Goal: Task Accomplishment & Management: Complete application form

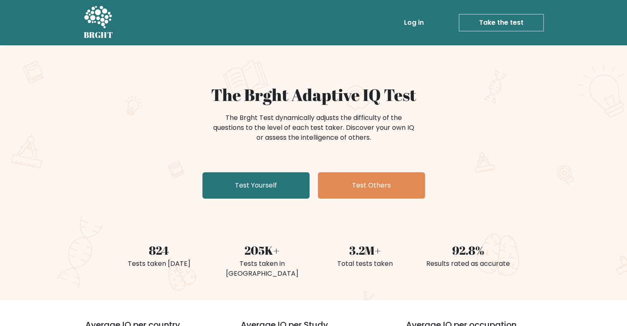
click at [424, 18] on link "Log in" at bounding box center [414, 22] width 26 height 16
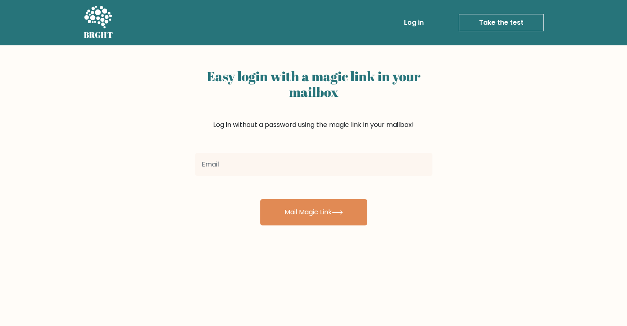
click at [276, 158] on input "email" at bounding box center [314, 164] width 238 height 23
type input "ramirokayann69@gmail.com"
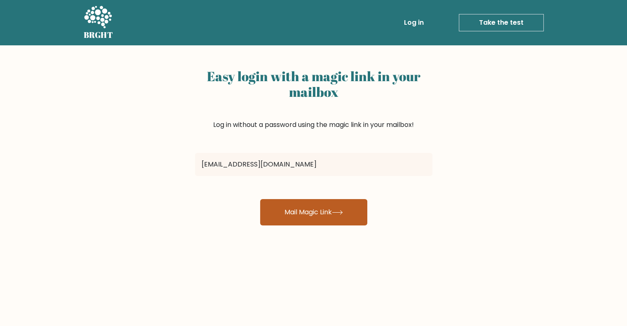
click at [318, 209] on button "Mail Magic Link" at bounding box center [313, 212] width 107 height 26
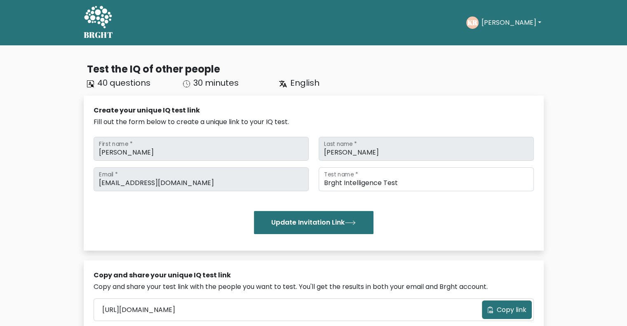
click at [497, 23] on button "Kay Ann" at bounding box center [511, 22] width 65 height 11
click at [495, 49] on link "Profile" at bounding box center [499, 53] width 65 height 13
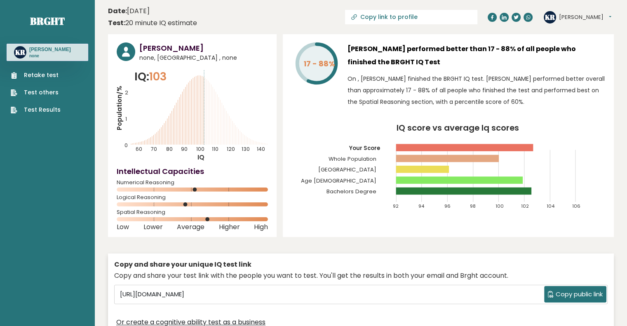
click at [205, 146] on text "100" at bounding box center [164, 107] width 94 height 89
click at [270, 179] on div "Kay Ann Ramiro none, Philippines , none IQ: 103 Population/% IQ 0 1 2 60 70 80 …" at bounding box center [192, 135] width 169 height 203
click at [42, 74] on link "Retake test" at bounding box center [36, 75] width 50 height 9
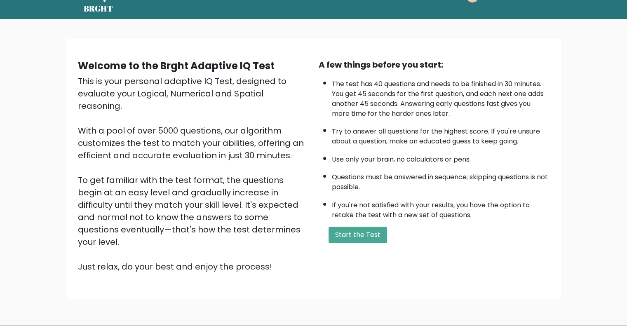
scroll to position [51, 0]
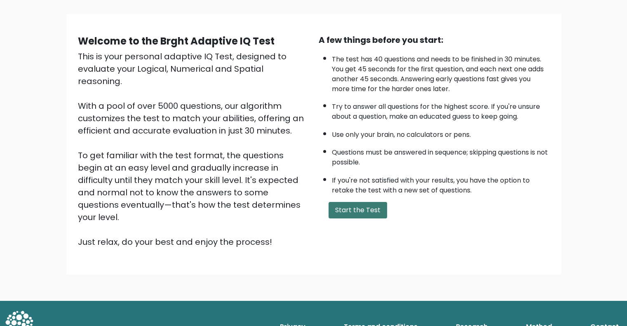
click at [355, 211] on button "Start the Test" at bounding box center [358, 210] width 59 height 16
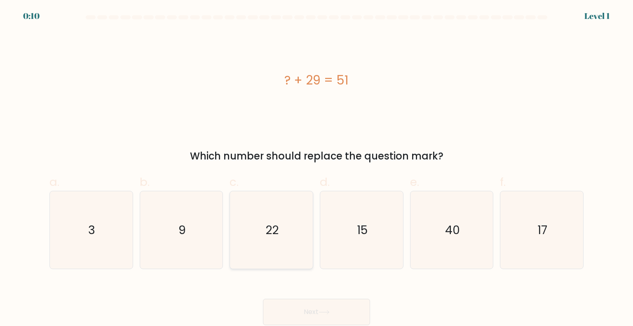
click at [284, 255] on icon "22" at bounding box center [272, 230] width 78 height 78
click at [317, 169] on input "c. 22" at bounding box center [317, 165] width 0 height 5
radio input "true"
click at [323, 312] on icon at bounding box center [324, 312] width 11 height 5
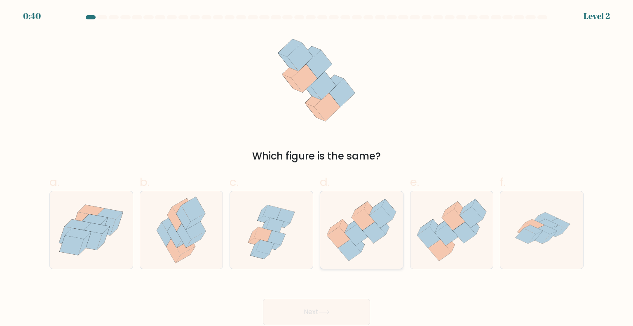
click at [337, 239] on icon at bounding box center [338, 237] width 23 height 21
click at [317, 169] on input "d." at bounding box center [317, 165] width 0 height 5
radio input "true"
click at [335, 310] on button "Next" at bounding box center [316, 312] width 107 height 26
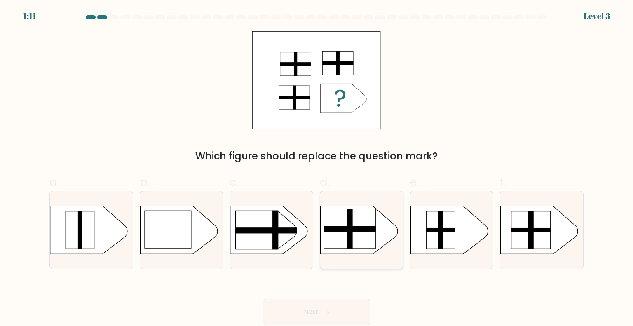
click at [367, 241] on rect at bounding box center [350, 229] width 52 height 40
click at [317, 169] on input "d." at bounding box center [317, 165] width 0 height 5
radio input "true"
click at [336, 316] on button "Next" at bounding box center [316, 312] width 107 height 26
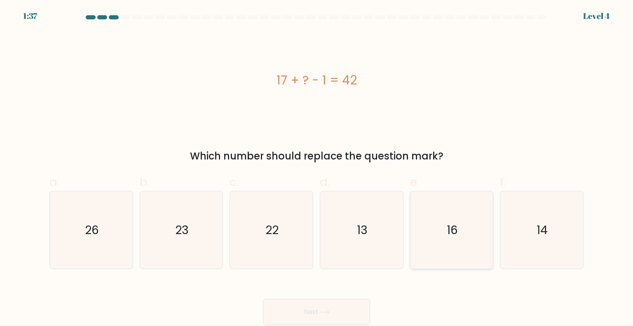
drag, startPoint x: 463, startPoint y: 238, endPoint x: 426, endPoint y: 257, distance: 41.9
click at [463, 238] on icon "16" at bounding box center [452, 230] width 78 height 78
click at [317, 169] on input "e. 16" at bounding box center [317, 165] width 0 height 5
radio input "true"
click at [318, 309] on button "Next" at bounding box center [316, 312] width 107 height 26
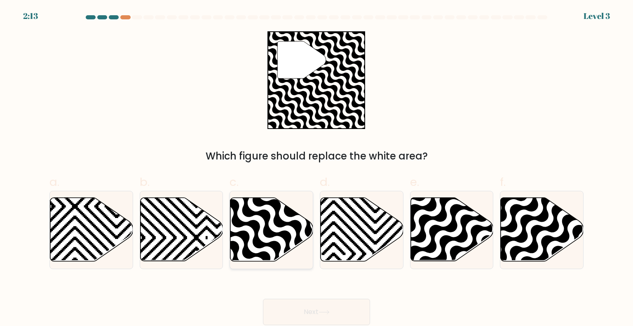
click at [267, 233] on icon at bounding box center [297, 264] width 167 height 167
click at [317, 169] on input "c." at bounding box center [317, 165] width 0 height 5
radio input "true"
click at [320, 315] on button "Next" at bounding box center [316, 312] width 107 height 26
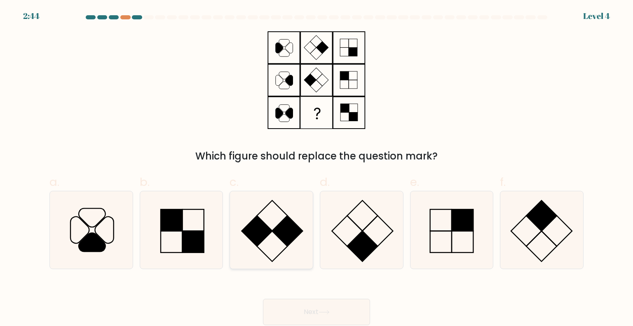
click at [269, 231] on rect at bounding box center [257, 231] width 31 height 31
click at [317, 169] on input "c." at bounding box center [317, 165] width 0 height 5
radio input "true"
click at [330, 317] on button "Next" at bounding box center [316, 312] width 107 height 26
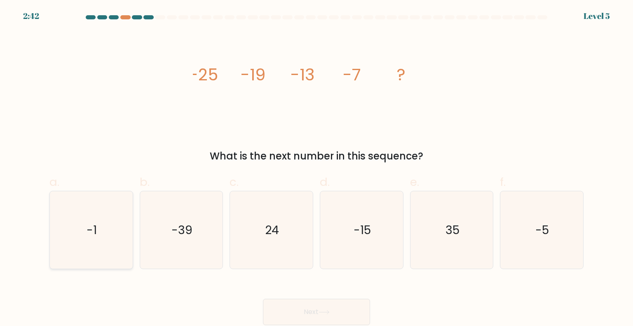
drag, startPoint x: 76, startPoint y: 240, endPoint x: 87, endPoint y: 244, distance: 12.1
click at [76, 240] on icon "-1" at bounding box center [91, 230] width 78 height 78
click at [317, 169] on input "a. -1" at bounding box center [317, 165] width 0 height 5
radio input "true"
click at [337, 310] on button "Next" at bounding box center [316, 312] width 107 height 26
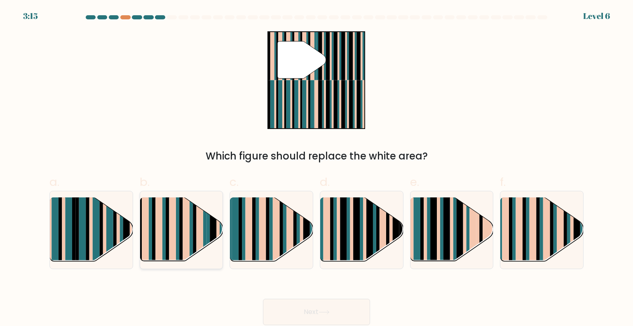
click at [167, 230] on rect at bounding box center [167, 223] width 3 height 82
click at [317, 169] on input "b." at bounding box center [317, 165] width 0 height 5
radio input "true"
click at [310, 313] on button "Next" at bounding box center [316, 312] width 107 height 26
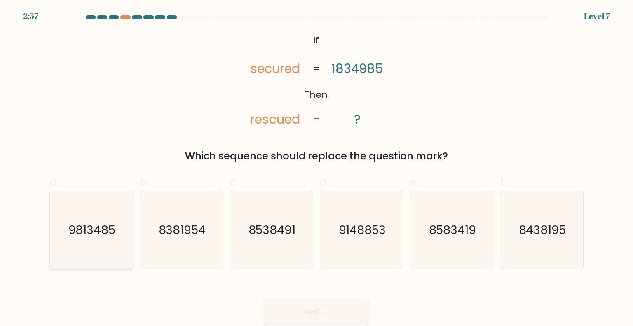
click at [89, 228] on text "9813485" at bounding box center [91, 229] width 47 height 16
click at [317, 169] on input "a. 9813485" at bounding box center [317, 165] width 0 height 5
radio input "true"
click at [338, 310] on button "Next" at bounding box center [316, 312] width 107 height 26
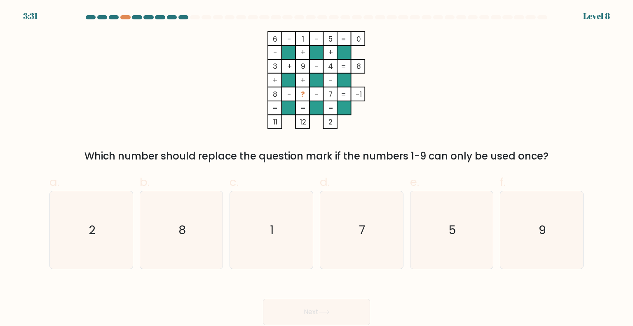
click at [273, 94] on tspan "8" at bounding box center [275, 94] width 5 height 10
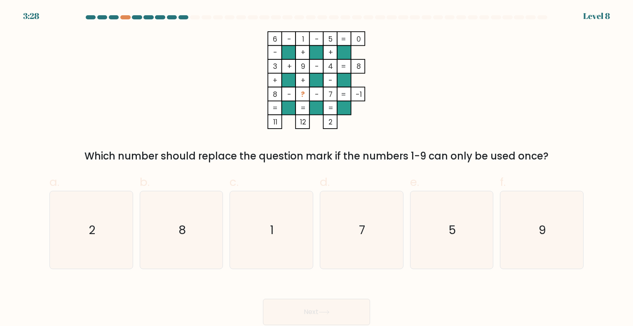
click at [321, 93] on rect at bounding box center [317, 94] width 14 height 14
drag, startPoint x: 96, startPoint y: 233, endPoint x: 143, endPoint y: 261, distance: 54.4
click at [98, 234] on icon "2" at bounding box center [91, 230] width 78 height 78
click at [317, 169] on input "a. 2" at bounding box center [317, 165] width 0 height 5
radio input "true"
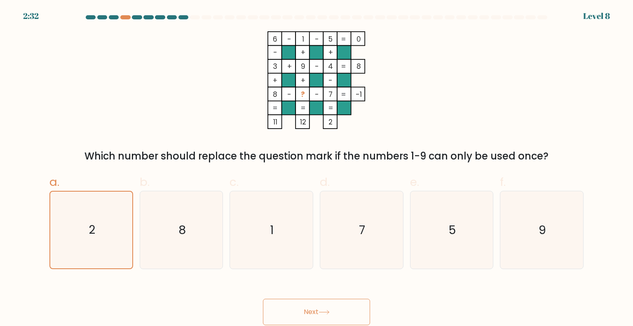
click at [351, 311] on button "Next" at bounding box center [316, 312] width 107 height 26
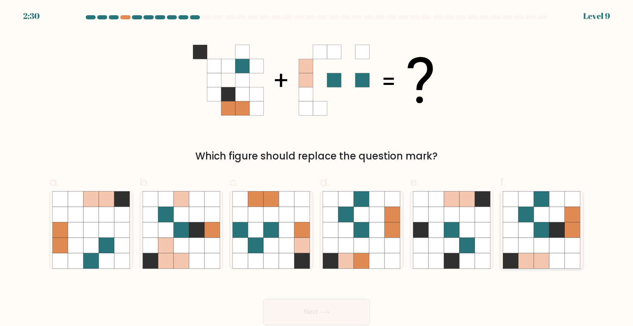
click at [541, 247] on icon at bounding box center [542, 246] width 16 height 16
click at [317, 169] on input "f." at bounding box center [317, 165] width 0 height 5
radio input "true"
click at [299, 311] on button "Next" at bounding box center [316, 312] width 107 height 26
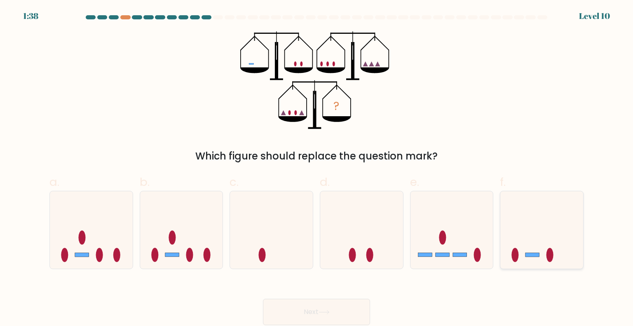
click at [523, 235] on icon at bounding box center [542, 230] width 83 height 68
click at [317, 169] on input "f." at bounding box center [317, 165] width 0 height 5
radio input "true"
click at [309, 310] on button "Next" at bounding box center [316, 312] width 107 height 26
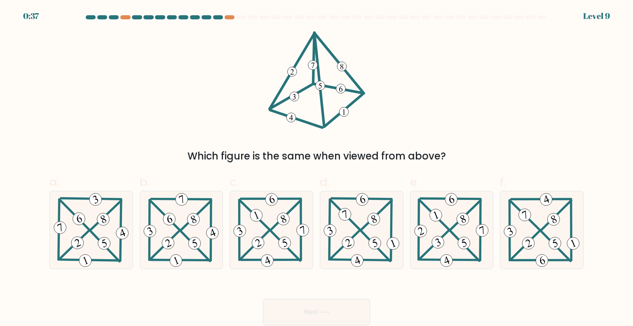
click at [313, 65] on 105_8 at bounding box center [312, 65] width 9 height 9
click at [344, 246] on 342 at bounding box center [349, 243] width 16 height 16
click at [317, 169] on input "d." at bounding box center [317, 165] width 0 height 5
radio input "true"
drag, startPoint x: 327, startPoint y: 308, endPoint x: 330, endPoint y: 305, distance: 4.4
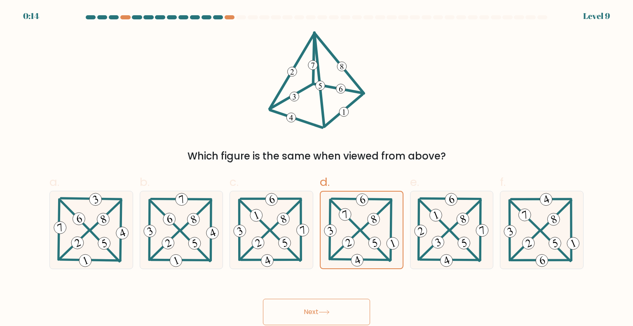
click at [327, 308] on button "Next" at bounding box center [316, 312] width 107 height 26
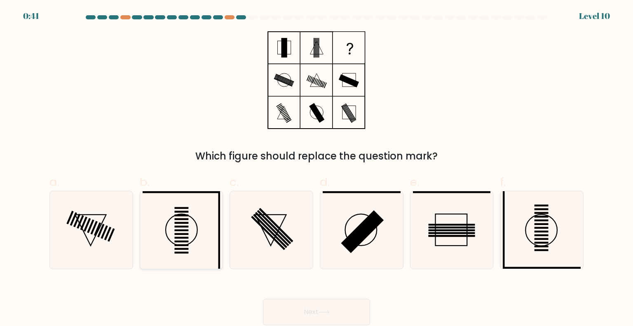
click at [165, 236] on icon at bounding box center [182, 230] width 78 height 78
click at [317, 169] on input "b." at bounding box center [317, 165] width 0 height 5
radio input "true"
click at [329, 312] on icon at bounding box center [324, 313] width 10 height 4
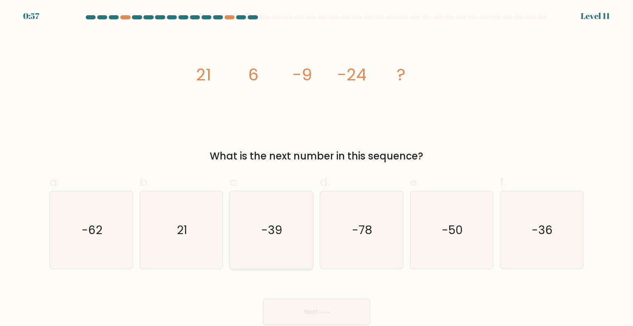
drag, startPoint x: 250, startPoint y: 233, endPoint x: 252, endPoint y: 252, distance: 18.8
click at [251, 234] on icon "-39" at bounding box center [272, 230] width 78 height 78
click at [317, 169] on input "c. -39" at bounding box center [317, 165] width 0 height 5
radio input "true"
click at [301, 311] on button "Next" at bounding box center [316, 312] width 107 height 26
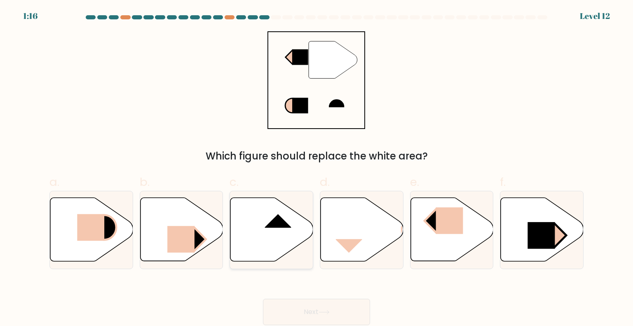
click at [269, 245] on icon at bounding box center [272, 230] width 83 height 64
click at [317, 169] on input "c." at bounding box center [317, 165] width 0 height 5
radio input "true"
click at [313, 310] on button "Next" at bounding box center [316, 312] width 107 height 26
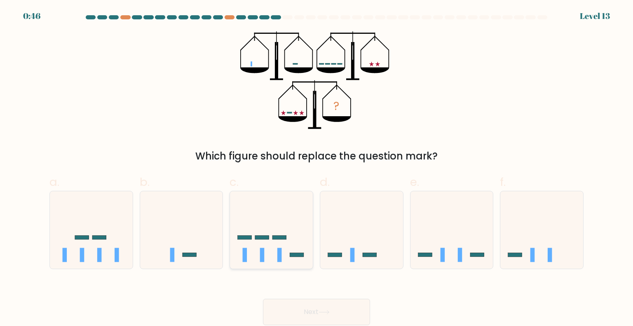
click at [279, 242] on icon at bounding box center [271, 230] width 83 height 68
click at [317, 169] on input "c." at bounding box center [317, 165] width 0 height 5
radio input "true"
click at [310, 312] on button "Next" at bounding box center [316, 312] width 107 height 26
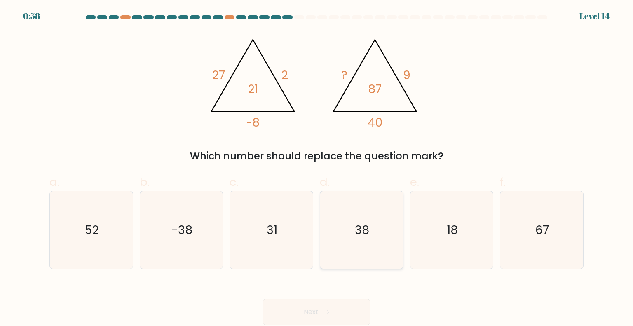
click at [388, 245] on icon "38" at bounding box center [362, 230] width 78 height 78
click at [317, 169] on input "d. 38" at bounding box center [317, 165] width 0 height 5
radio input "true"
click at [333, 306] on button "Next" at bounding box center [316, 312] width 107 height 26
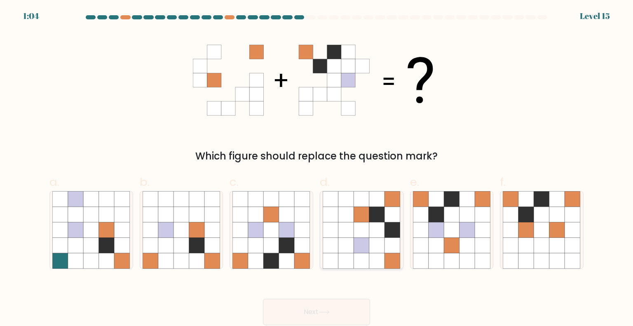
click at [365, 229] on icon at bounding box center [362, 230] width 16 height 16
click at [317, 169] on input "d." at bounding box center [317, 165] width 0 height 5
radio input "true"
click at [325, 320] on button "Next" at bounding box center [316, 312] width 107 height 26
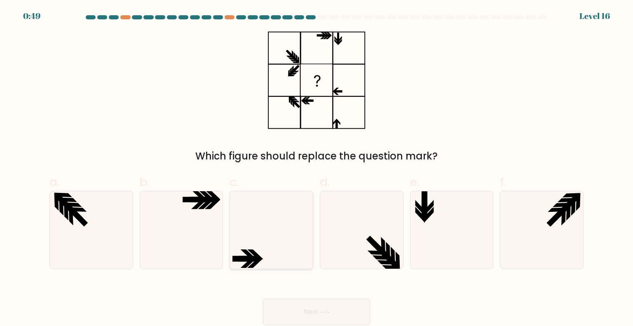
click at [259, 241] on icon at bounding box center [272, 230] width 78 height 78
click at [317, 169] on input "c." at bounding box center [317, 165] width 0 height 5
radio input "true"
click at [286, 310] on button "Next" at bounding box center [316, 312] width 107 height 26
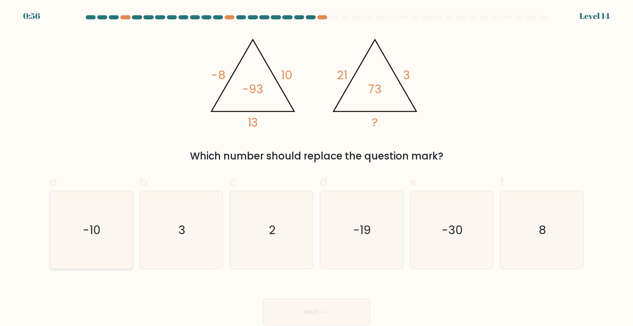
click at [98, 246] on icon "-10" at bounding box center [91, 230] width 78 height 78
click at [299, 308] on button "Next" at bounding box center [316, 312] width 107 height 26
click at [94, 235] on text "-10" at bounding box center [92, 229] width 18 height 16
click at [317, 169] on input "a. -10" at bounding box center [317, 165] width 0 height 5
radio input "true"
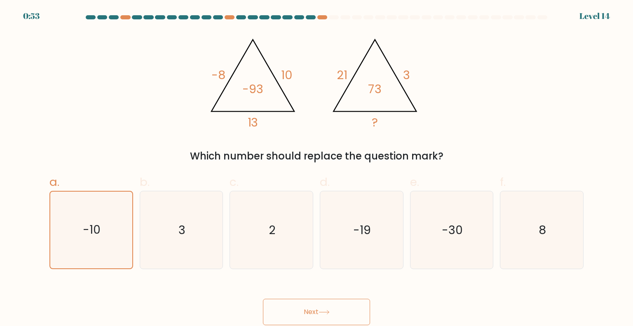
click at [315, 317] on button "Next" at bounding box center [316, 312] width 107 height 26
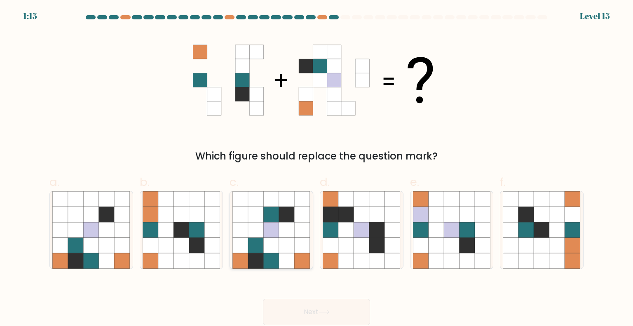
click at [283, 212] on icon at bounding box center [287, 215] width 16 height 16
click at [317, 169] on input "c." at bounding box center [317, 165] width 0 height 5
radio input "true"
click at [336, 306] on button "Next" at bounding box center [316, 312] width 107 height 26
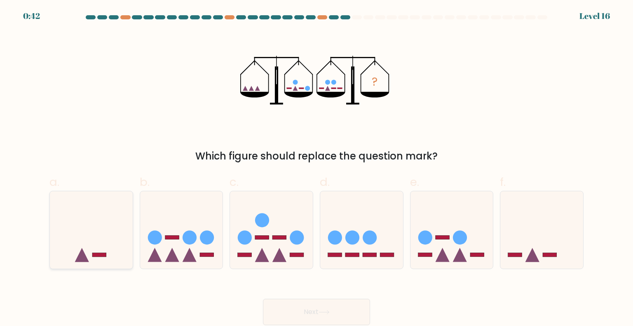
click at [66, 260] on icon at bounding box center [91, 230] width 83 height 68
click at [317, 169] on input "a." at bounding box center [317, 165] width 0 height 5
radio input "true"
click at [334, 307] on button "Next" at bounding box center [316, 312] width 107 height 26
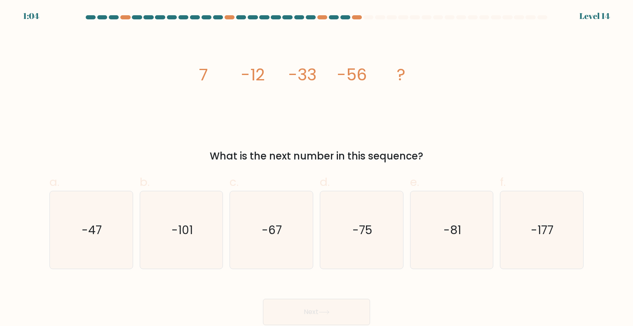
drag, startPoint x: 445, startPoint y: 248, endPoint x: 392, endPoint y: 282, distance: 62.7
click at [445, 248] on icon "-81" at bounding box center [452, 230] width 78 height 78
click at [317, 169] on input "e. -81" at bounding box center [317, 165] width 0 height 5
radio input "true"
click at [349, 302] on button "Next" at bounding box center [316, 312] width 107 height 26
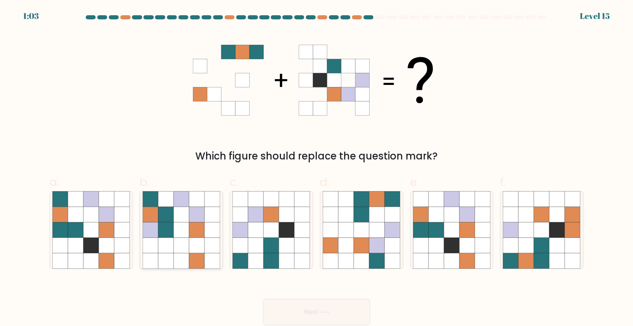
drag, startPoint x: 67, startPoint y: 222, endPoint x: 166, endPoint y: 240, distance: 101.0
click at [68, 222] on icon at bounding box center [60, 230] width 16 height 16
click at [317, 169] on input "a." at bounding box center [317, 165] width 0 height 5
radio input "true"
click at [330, 314] on icon at bounding box center [324, 312] width 11 height 5
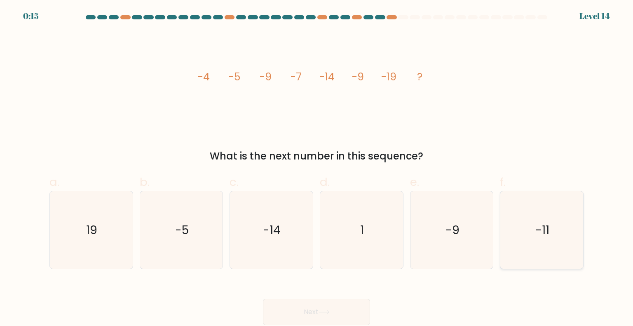
click at [551, 247] on icon "-11" at bounding box center [542, 230] width 78 height 78
click at [317, 169] on input "f. -11" at bounding box center [317, 165] width 0 height 5
radio input "true"
click at [339, 320] on button "Next" at bounding box center [316, 312] width 107 height 26
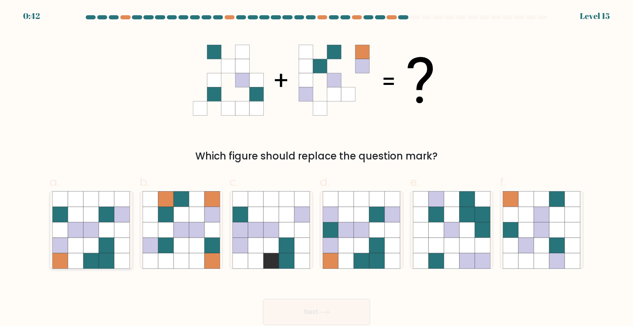
click at [102, 230] on icon at bounding box center [107, 230] width 16 height 16
click at [317, 169] on input "a." at bounding box center [317, 165] width 0 height 5
radio input "true"
click at [346, 316] on button "Next" at bounding box center [316, 312] width 107 height 26
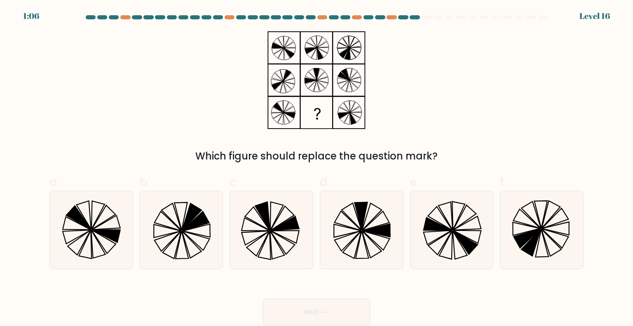
click at [473, 151] on div "Which figure should replace the question mark?" at bounding box center [316, 156] width 525 height 15
click at [278, 246] on icon at bounding box center [272, 230] width 78 height 78
click at [317, 169] on input "c." at bounding box center [317, 165] width 0 height 5
radio input "true"
click at [293, 306] on button "Next" at bounding box center [316, 312] width 107 height 26
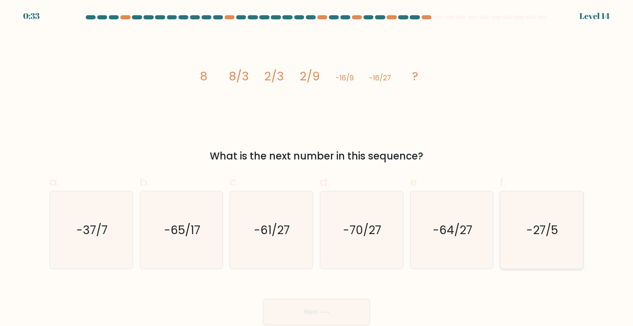
click at [539, 245] on icon "-27/5" at bounding box center [542, 230] width 78 height 78
click at [317, 169] on input "f. -27/5" at bounding box center [317, 165] width 0 height 5
radio input "true"
click at [292, 311] on button "Next" at bounding box center [316, 312] width 107 height 26
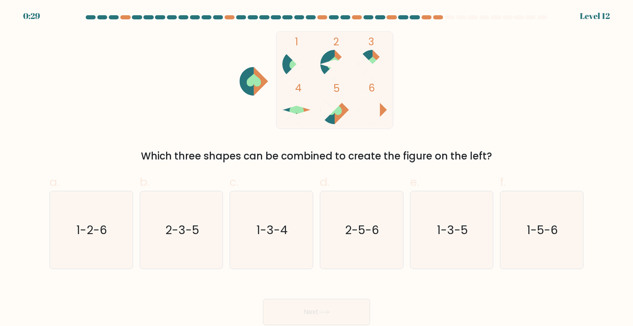
click at [336, 118] on icon at bounding box center [342, 110] width 14 height 28
click at [450, 236] on text "1-3-5" at bounding box center [452, 229] width 31 height 16
click at [317, 169] on input "e. 1-3-5" at bounding box center [317, 165] width 0 height 5
radio input "true"
click at [330, 315] on button "Next" at bounding box center [316, 312] width 107 height 26
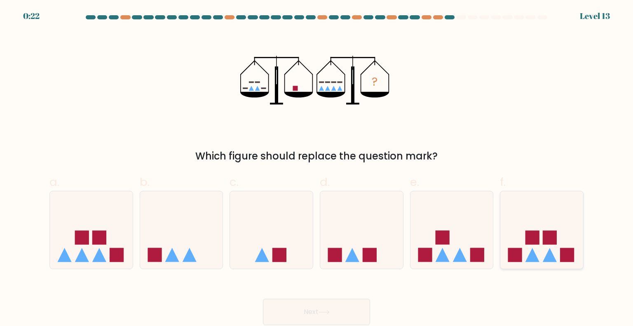
click at [539, 248] on icon at bounding box center [542, 230] width 83 height 68
click at [317, 169] on input "f." at bounding box center [317, 165] width 0 height 5
radio input "true"
click at [356, 320] on button "Next" at bounding box center [316, 312] width 107 height 26
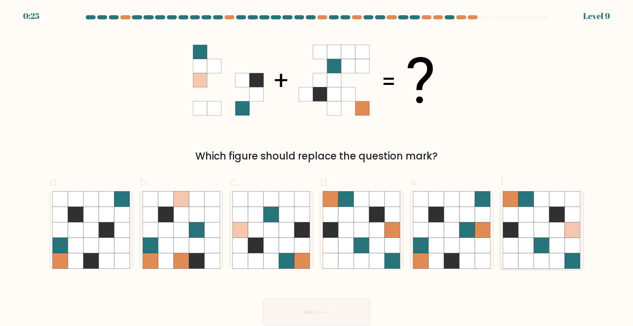
drag, startPoint x: 542, startPoint y: 232, endPoint x: 466, endPoint y: 275, distance: 87.9
click at [543, 236] on icon at bounding box center [542, 230] width 16 height 16
click at [317, 169] on input "f." at bounding box center [317, 165] width 0 height 5
radio input "true"
click at [358, 305] on button "Next" at bounding box center [316, 312] width 107 height 26
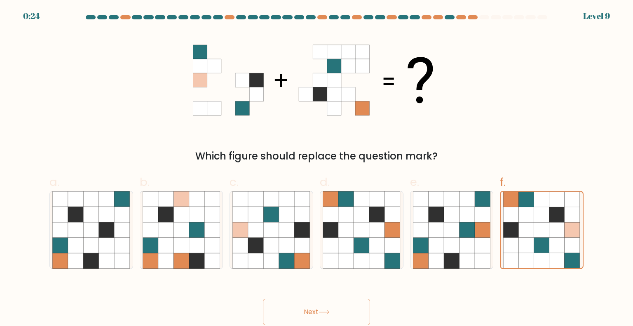
click at [349, 311] on button "Next" at bounding box center [316, 312] width 107 height 26
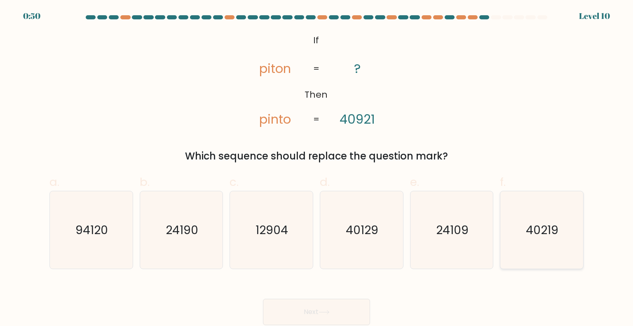
drag, startPoint x: 522, startPoint y: 233, endPoint x: 510, endPoint y: 257, distance: 26.7
click at [522, 235] on icon "40219" at bounding box center [542, 230] width 78 height 78
click at [317, 169] on input "f. 40219" at bounding box center [317, 165] width 0 height 5
radio input "true"
click at [325, 309] on button "Next" at bounding box center [316, 312] width 107 height 26
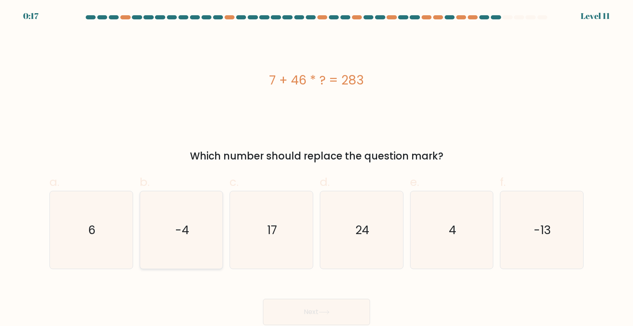
click at [193, 235] on icon "-4" at bounding box center [182, 230] width 78 height 78
click at [317, 169] on input "b. -4" at bounding box center [317, 165] width 0 height 5
radio input "true"
click at [320, 313] on icon at bounding box center [324, 312] width 11 height 5
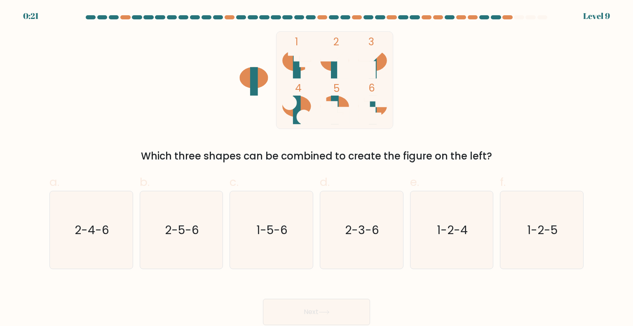
drag, startPoint x: 274, startPoint y: 239, endPoint x: 315, endPoint y: 292, distance: 67.3
click at [274, 239] on icon "1-5-6" at bounding box center [272, 230] width 78 height 78
click at [317, 169] on input "c. 1-5-6" at bounding box center [317, 165] width 0 height 5
radio input "true"
click at [327, 318] on button "Next" at bounding box center [316, 312] width 107 height 26
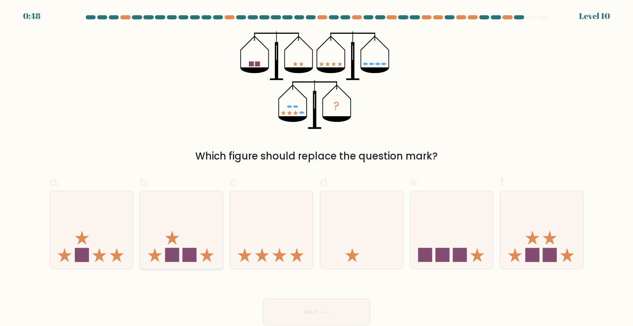
click at [156, 257] on icon at bounding box center [155, 255] width 14 height 14
click at [317, 169] on input "b." at bounding box center [317, 165] width 0 height 5
radio input "true"
click at [304, 311] on button "Next" at bounding box center [316, 312] width 107 height 26
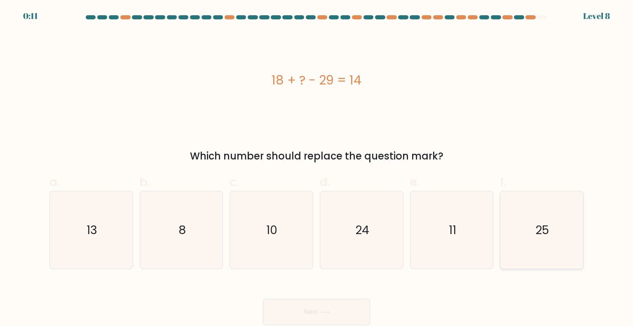
click at [537, 221] on icon "25" at bounding box center [542, 230] width 78 height 78
click at [317, 169] on input "f. 25" at bounding box center [317, 165] width 0 height 5
radio input "true"
click at [338, 310] on button "Next" at bounding box center [316, 312] width 107 height 26
click at [332, 317] on button "Next" at bounding box center [316, 312] width 107 height 26
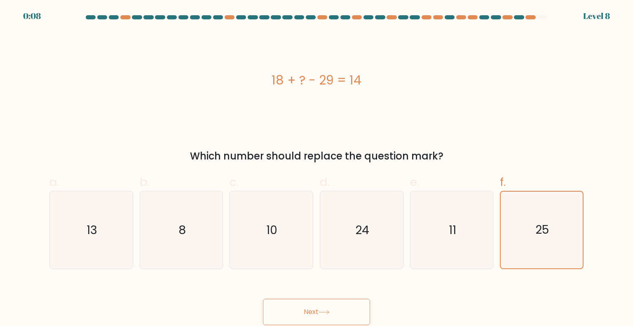
click at [332, 317] on button "Next" at bounding box center [316, 312] width 107 height 26
click at [324, 316] on button "Next" at bounding box center [316, 312] width 107 height 26
click at [529, 225] on icon "25" at bounding box center [542, 230] width 77 height 77
click at [317, 169] on input "f. 25" at bounding box center [317, 165] width 0 height 5
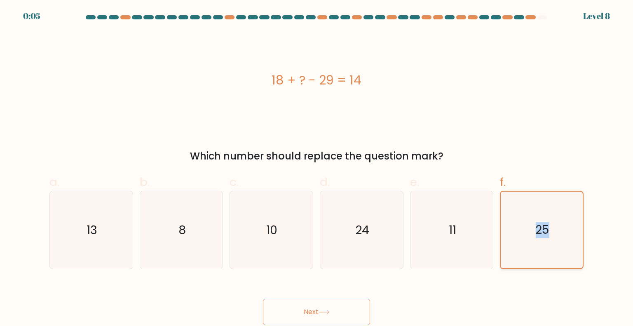
click at [529, 225] on icon "25" at bounding box center [542, 230] width 77 height 77
click at [317, 169] on input "f. 25" at bounding box center [317, 165] width 0 height 5
click at [340, 304] on button "Next" at bounding box center [316, 312] width 107 height 26
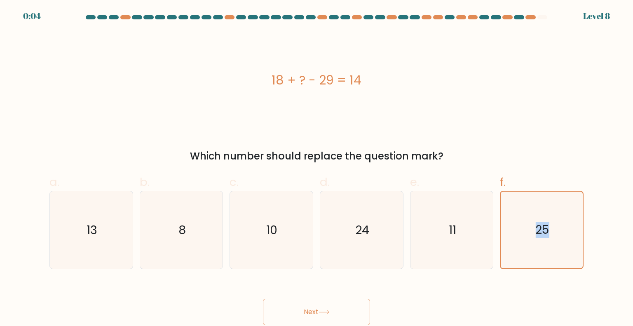
click at [340, 304] on button "Next" at bounding box center [316, 312] width 107 height 26
drag, startPoint x: 469, startPoint y: 297, endPoint x: 465, endPoint y: 285, distance: 12.9
click at [468, 298] on div "Next" at bounding box center [317, 302] width 544 height 46
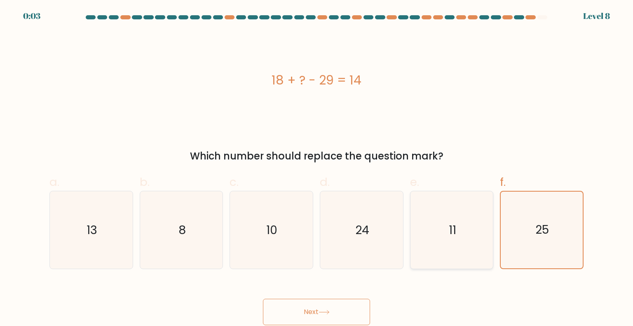
click at [459, 242] on icon "11" at bounding box center [452, 230] width 78 height 78
click at [317, 169] on input "e. 11" at bounding box center [317, 165] width 0 height 5
radio input "true"
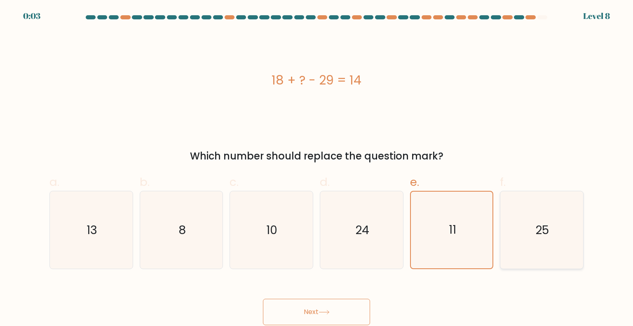
click at [539, 236] on text "25" at bounding box center [543, 229] width 14 height 16
click at [317, 169] on input "f. 25" at bounding box center [317, 165] width 0 height 5
radio input "true"
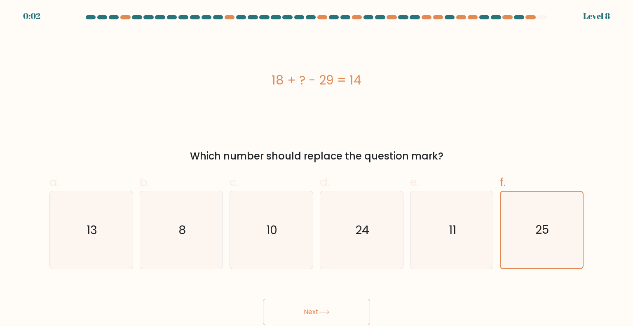
click at [321, 315] on button "Next" at bounding box center [316, 312] width 107 height 26
click at [420, 278] on form "a. 8" at bounding box center [316, 170] width 633 height 310
click at [326, 307] on div "Next" at bounding box center [317, 302] width 544 height 46
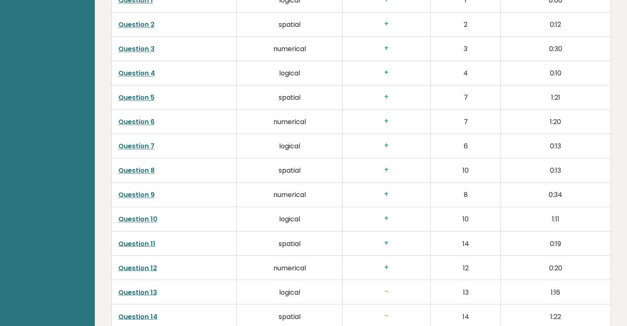
scroll to position [1540, 0]
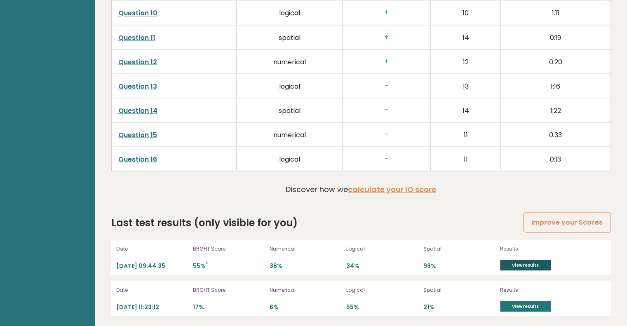
click at [525, 264] on link "View results" at bounding box center [525, 265] width 51 height 11
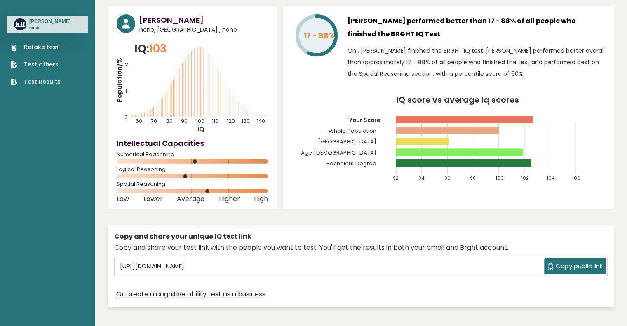
scroll to position [41, 0]
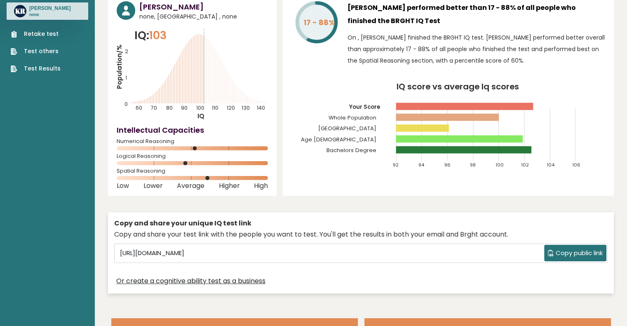
click at [35, 61] on ul "Retake test Test others Test Results" at bounding box center [36, 51] width 58 height 43
click at [37, 67] on link "Test Results" at bounding box center [36, 68] width 50 height 9
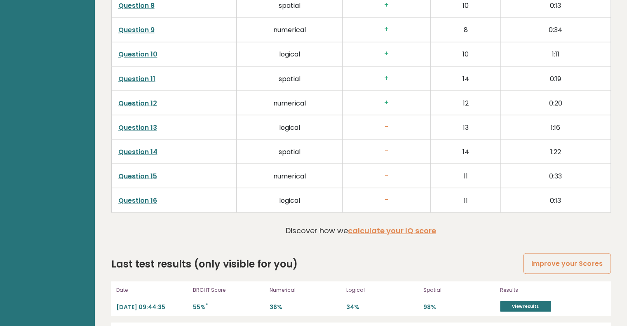
scroll to position [1540, 0]
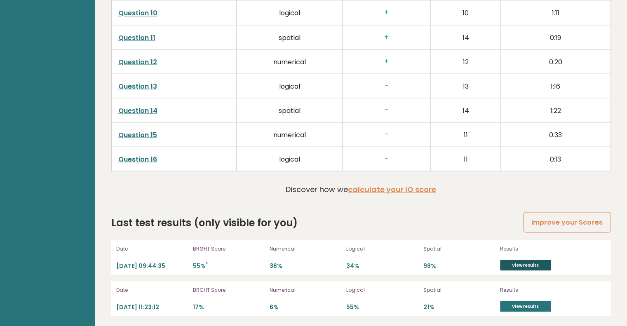
click at [516, 264] on link "View results" at bounding box center [525, 265] width 51 height 11
click at [536, 305] on link "View results" at bounding box center [525, 306] width 51 height 11
click at [520, 266] on link "View results" at bounding box center [525, 265] width 51 height 11
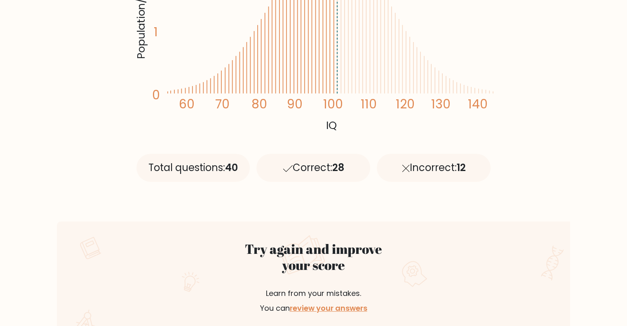
scroll to position [165, 0]
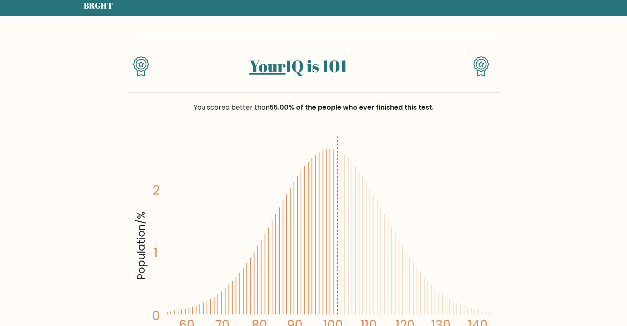
scroll to position [41, 0]
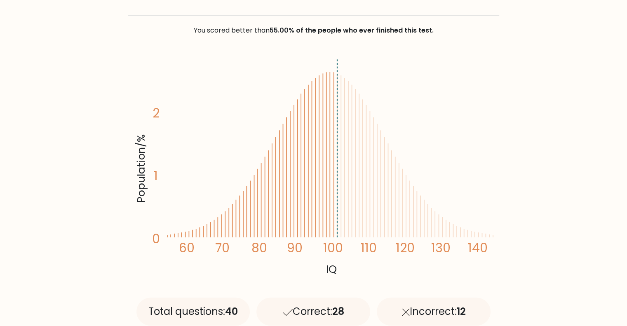
scroll to position [41, 0]
